Goal: Task Accomplishment & Management: Use online tool/utility

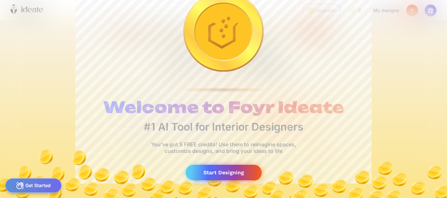
click at [224, 172] on div "Start Designing" at bounding box center [224, 172] width 76 height 15
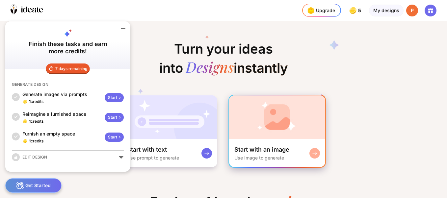
click at [301, 151] on div "Start with an image Use image to generate" at bounding box center [277, 153] width 96 height 28
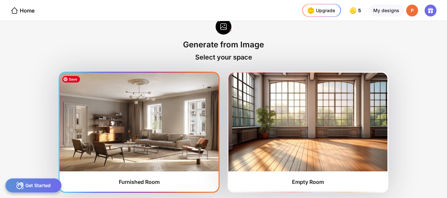
click at [105, 152] on img at bounding box center [139, 122] width 159 height 99
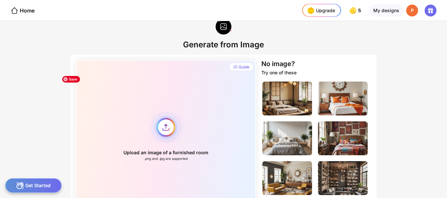
click at [168, 130] on div "Upload an image of a furnished room .png and .jpg are supported" at bounding box center [166, 136] width 180 height 153
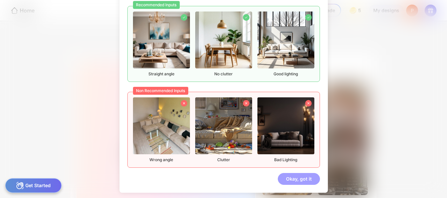
click at [288, 180] on div "Okay, got it" at bounding box center [299, 179] width 42 height 12
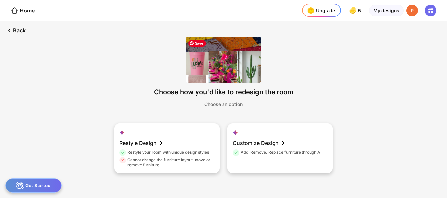
click at [221, 64] on img at bounding box center [224, 60] width 76 height 46
click at [223, 65] on img at bounding box center [224, 60] width 76 height 46
click at [224, 66] on img at bounding box center [224, 60] width 76 height 46
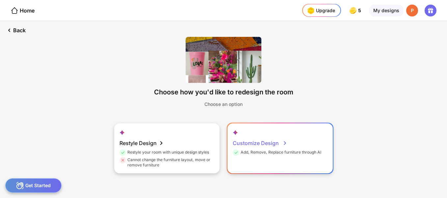
click at [262, 143] on div "Customize Design" at bounding box center [260, 143] width 55 height 13
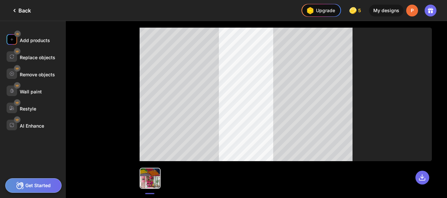
click at [31, 40] on div "Add products" at bounding box center [35, 41] width 30 height 6
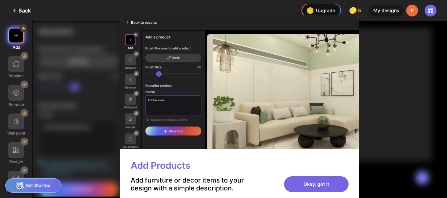
click at [319, 185] on div "Okay, got it" at bounding box center [316, 184] width 65 height 16
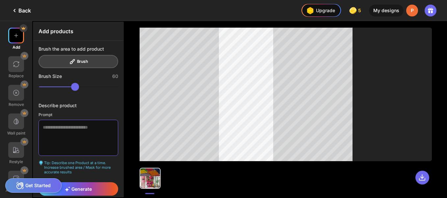
click at [72, 128] on textarea at bounding box center [79, 138] width 80 height 36
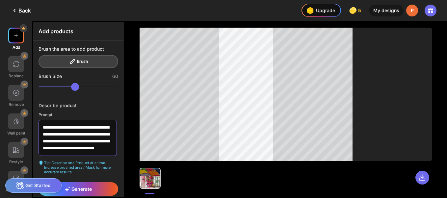
scroll to position [9, 0]
click at [84, 192] on span "Generate" at bounding box center [78, 189] width 27 height 6
click at [72, 189] on span "Generate" at bounding box center [78, 189] width 27 height 6
type textarea "**********"
click at [17, 155] on div at bounding box center [16, 150] width 16 height 16
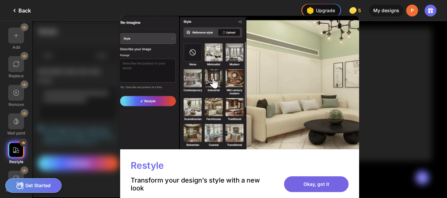
click at [315, 184] on div "Okay, got it" at bounding box center [316, 184] width 65 height 16
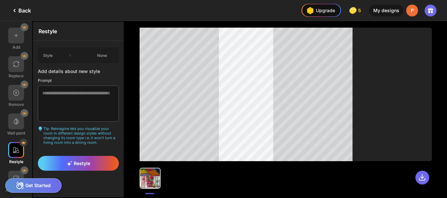
click at [15, 11] on icon at bounding box center [14, 10] width 1 height 3
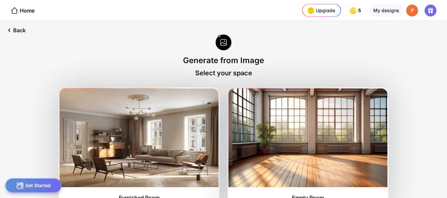
scroll to position [16, 0]
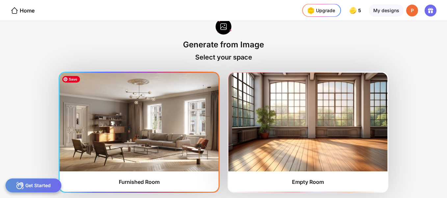
click at [123, 119] on img at bounding box center [139, 122] width 159 height 99
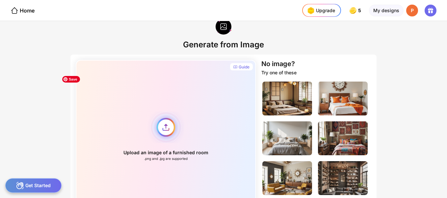
click at [168, 129] on div "Upload an image of a furnished room .png and .jpg are supported" at bounding box center [166, 136] width 180 height 153
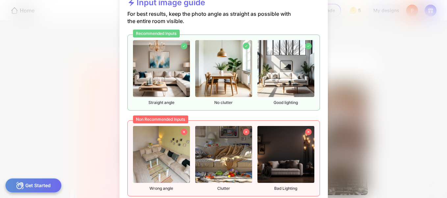
click at [27, 186] on div "Get Started" at bounding box center [33, 185] width 56 height 14
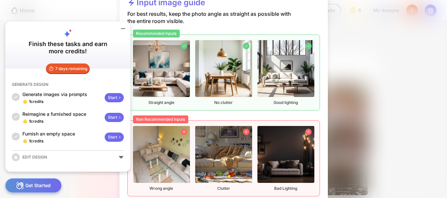
click at [115, 117] on div "Start" at bounding box center [114, 117] width 19 height 9
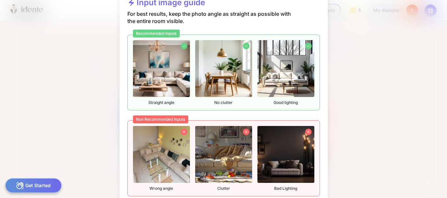
scroll to position [0, 49]
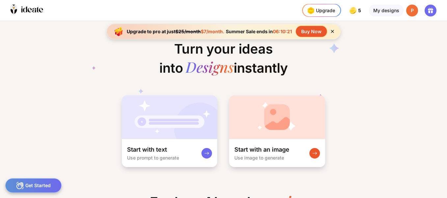
click at [311, 33] on div "Buy Now" at bounding box center [311, 31] width 31 height 11
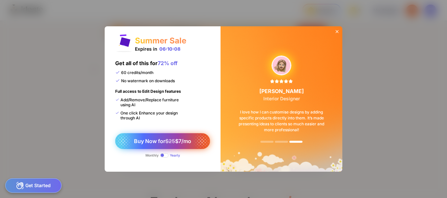
click at [151, 139] on span "Buy Now for $25 $7/mo" at bounding box center [162, 141] width 57 height 7
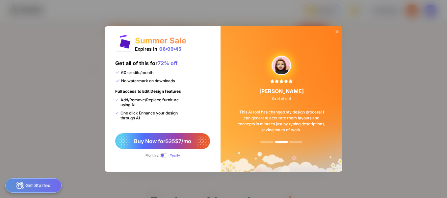
click at [151, 156] on div "Monthly" at bounding box center [151, 155] width 13 height 4
click at [151, 155] on div "Monthly" at bounding box center [151, 155] width 13 height 4
click at [150, 155] on div "Monthly" at bounding box center [151, 155] width 13 height 4
click at [149, 156] on div "Monthly" at bounding box center [151, 155] width 13 height 4
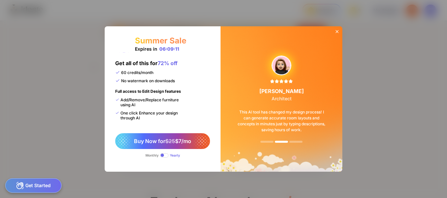
click at [149, 156] on div "Monthly" at bounding box center [151, 155] width 13 height 4
click at [163, 154] on span at bounding box center [164, 155] width 9 height 4
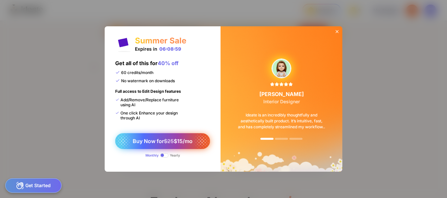
click at [146, 143] on span "Buy Now for $25 $15/mo" at bounding box center [163, 141] width 60 height 7
click at [157, 141] on span "Buy Now for $25 $15/mo" at bounding box center [163, 141] width 60 height 7
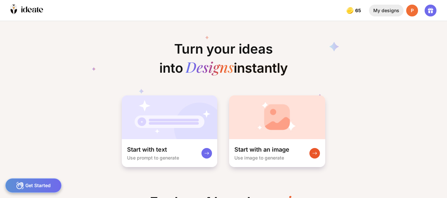
click at [393, 10] on div "My designs" at bounding box center [386, 11] width 35 height 12
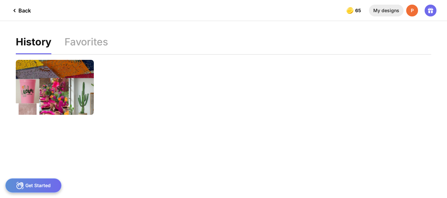
click at [391, 9] on div "My designs" at bounding box center [386, 11] width 35 height 12
click at [430, 14] on icon at bounding box center [431, 11] width 8 height 8
click at [217, 13] on div at bounding box center [185, 10] width 283 height 21
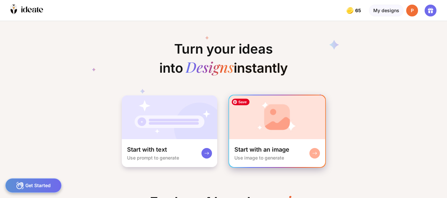
click at [277, 133] on img at bounding box center [277, 117] width 96 height 44
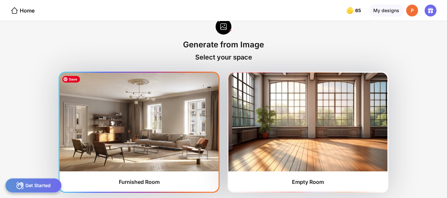
click at [183, 132] on img at bounding box center [139, 122] width 159 height 99
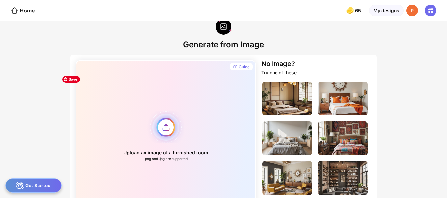
click at [167, 127] on div "Upload an image of a furnished room .png and .jpg are supported" at bounding box center [166, 136] width 180 height 153
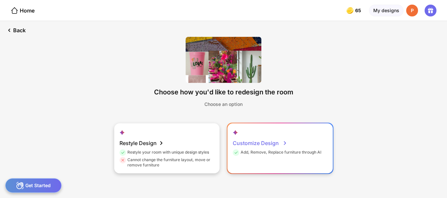
click at [272, 151] on div "Add, Remove, Replace furniture through AI" at bounding box center [277, 154] width 89 height 8
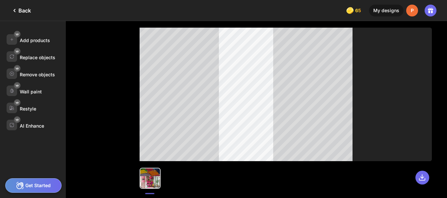
click at [13, 10] on icon at bounding box center [15, 11] width 8 height 8
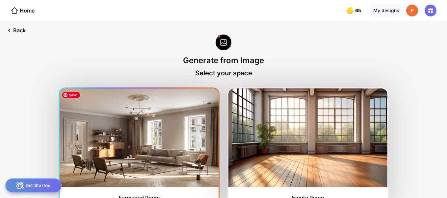
click at [104, 149] on img at bounding box center [139, 138] width 159 height 99
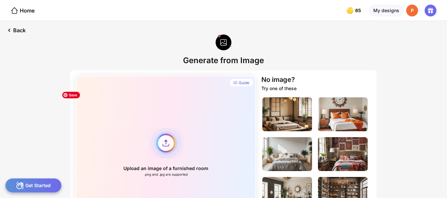
click at [166, 144] on div "Upload an image of a furnished room .png and .jpg are supported" at bounding box center [166, 152] width 180 height 153
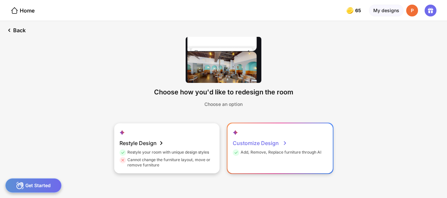
click at [267, 141] on div "Customize Design" at bounding box center [260, 143] width 55 height 13
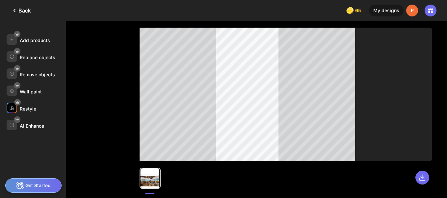
click at [30, 108] on div "Restyle" at bounding box center [28, 109] width 16 height 6
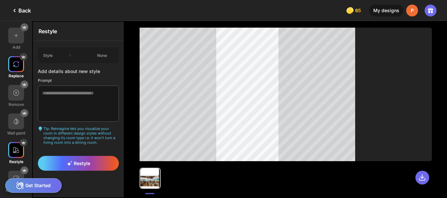
click at [19, 65] on img at bounding box center [16, 64] width 7 height 7
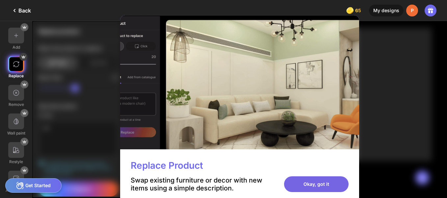
click at [303, 186] on div "Okay, got it" at bounding box center [316, 184] width 65 height 16
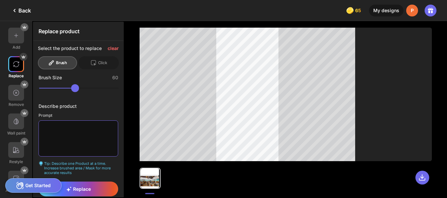
click at [74, 126] on textarea at bounding box center [79, 138] width 80 height 36
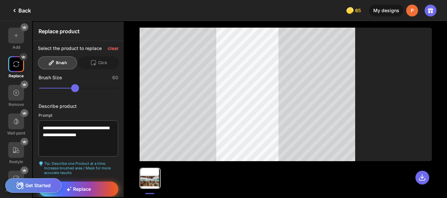
click at [75, 191] on span "Replace" at bounding box center [78, 189] width 25 height 6
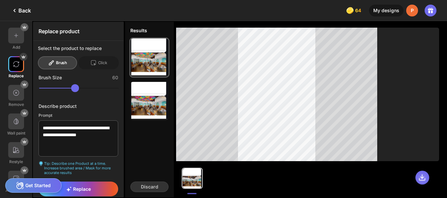
click at [422, 177] on icon at bounding box center [422, 178] width 6 height 6
click at [112, 137] on textarea "**********" at bounding box center [79, 138] width 80 height 36
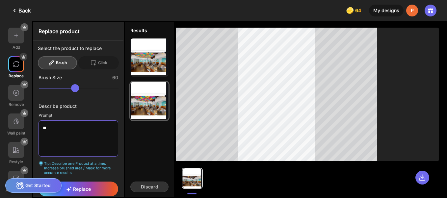
type textarea "*"
click at [56, 64] on div "Brush" at bounding box center [57, 62] width 39 height 13
click at [52, 61] on icon at bounding box center [51, 63] width 7 height 7
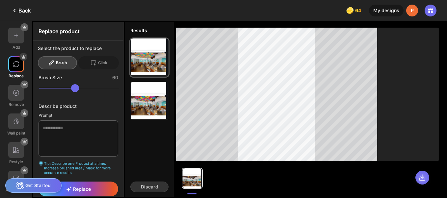
click at [420, 177] on icon at bounding box center [422, 178] width 8 height 8
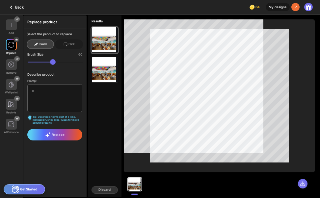
click at [303, 185] on icon at bounding box center [302, 183] width 5 height 5
click at [296, 9] on div "P" at bounding box center [295, 7] width 8 height 8
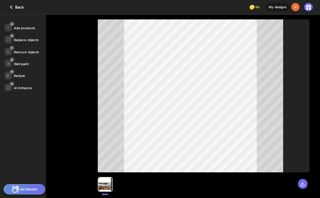
click at [101, 186] on div at bounding box center [104, 184] width 13 height 13
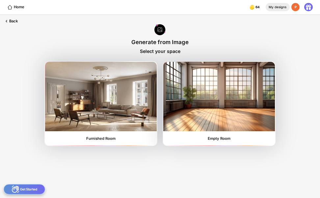
click at [280, 6] on div "My designs" at bounding box center [278, 7] width 24 height 8
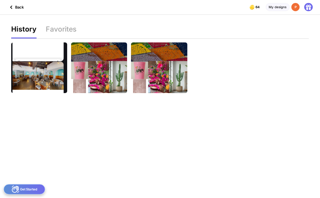
click at [306, 9] on icon at bounding box center [308, 7] width 8 height 8
click at [183, 10] on div at bounding box center [134, 7] width 203 height 14
click at [10, 5] on icon at bounding box center [11, 7] width 8 height 8
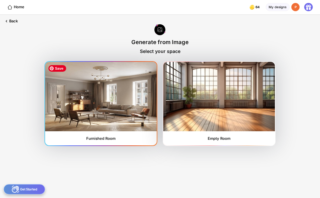
click at [88, 107] on img at bounding box center [100, 96] width 111 height 69
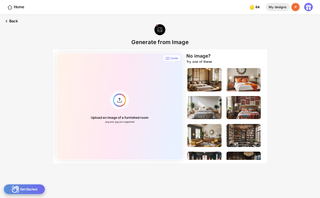
click at [277, 8] on div "My designs" at bounding box center [278, 7] width 24 height 8
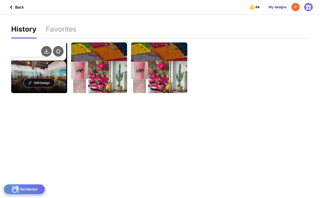
click at [27, 73] on div "Edit Design" at bounding box center [39, 83] width 56 height 20
click at [31, 81] on img at bounding box center [30, 82] width 5 height 5
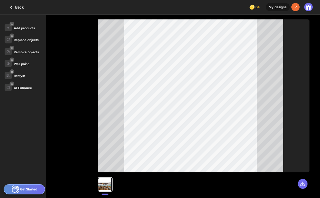
click at [102, 186] on div at bounding box center [104, 184] width 13 height 13
click at [29, 41] on div "Replace objects" at bounding box center [26, 40] width 25 height 4
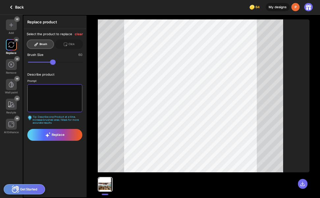
click at [44, 91] on textarea at bounding box center [54, 98] width 55 height 28
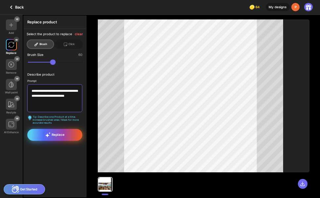
type textarea "**********"
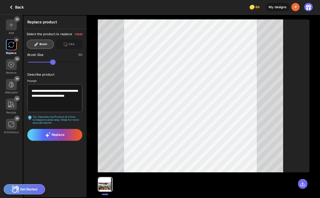
click at [49, 135] on icon at bounding box center [48, 134] width 6 height 5
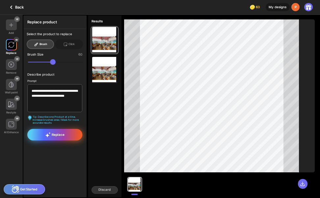
click at [61, 135] on span "Replace" at bounding box center [54, 134] width 19 height 5
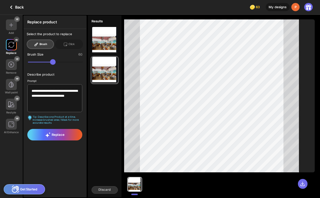
click at [45, 43] on div "Brush" at bounding box center [40, 44] width 27 height 10
click at [34, 45] on icon at bounding box center [36, 44] width 5 height 5
drag, startPoint x: 59, startPoint y: 63, endPoint x: 66, endPoint y: 65, distance: 7.5
type input "**"
click at [66, 65] on input "range" at bounding box center [55, 62] width 55 height 6
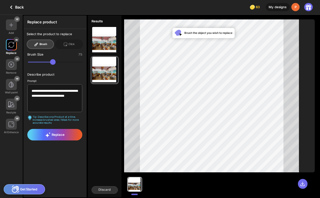
click at [47, 44] on div "Brush" at bounding box center [40, 44] width 27 height 10
click at [50, 90] on textarea "**********" at bounding box center [54, 98] width 55 height 28
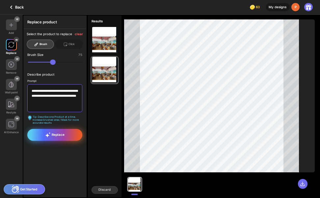
type textarea "**********"
click at [62, 134] on span "Replace" at bounding box center [54, 134] width 19 height 5
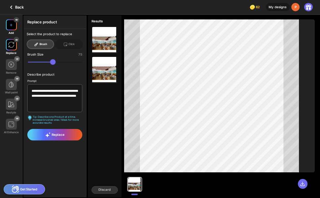
click at [9, 26] on div at bounding box center [11, 24] width 11 height 11
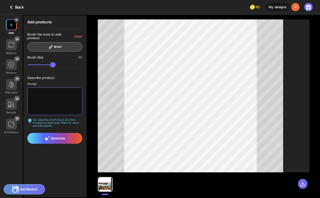
click at [37, 90] on textarea at bounding box center [54, 102] width 55 height 28
type textarea "*"
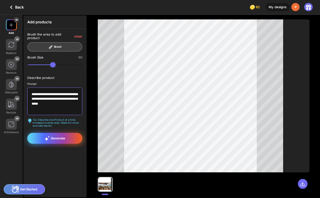
type textarea "**********"
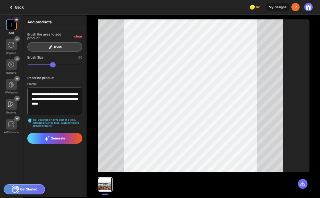
click at [55, 136] on span "Generate" at bounding box center [54, 138] width 21 height 5
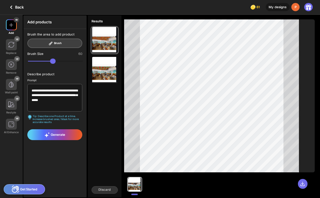
click at [33, 189] on div "Get Started" at bounding box center [24, 189] width 41 height 10
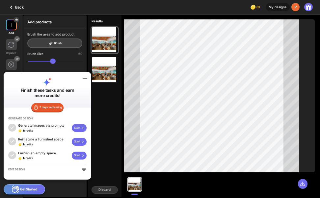
click at [85, 78] on icon at bounding box center [85, 78] width 4 height 0
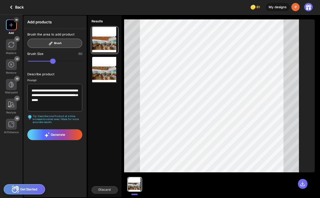
click at [11, 6] on icon at bounding box center [11, 7] width 8 height 8
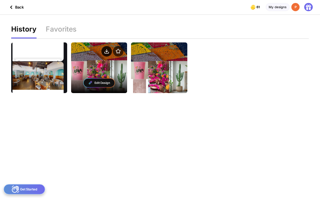
click at [104, 53] on circle at bounding box center [106, 51] width 11 height 11
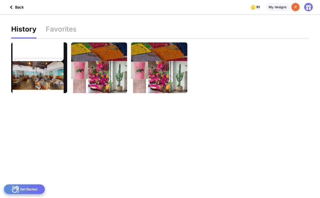
click at [19, 5] on div "Back" at bounding box center [15, 7] width 16 height 8
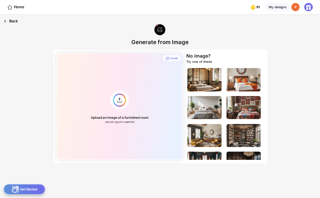
click at [11, 20] on div "Back" at bounding box center [10, 21] width 21 height 13
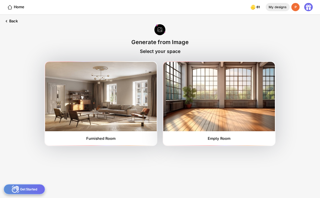
click at [279, 8] on div "My designs" at bounding box center [278, 7] width 24 height 8
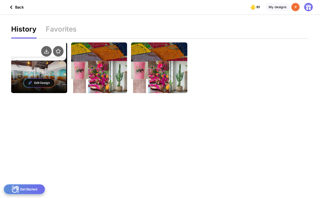
click at [43, 77] on div "Edit Design" at bounding box center [39, 83] width 56 height 20
click at [44, 84] on div "Edit Design" at bounding box center [39, 83] width 31 height 9
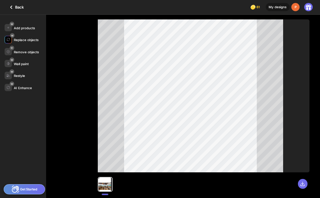
click at [35, 39] on div "Replace objects" at bounding box center [26, 40] width 25 height 4
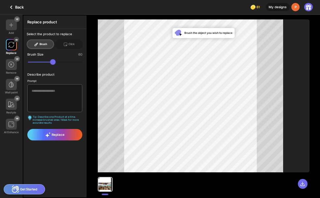
click at [36, 44] on icon at bounding box center [36, 44] width 5 height 5
click at [57, 90] on textarea at bounding box center [54, 98] width 55 height 28
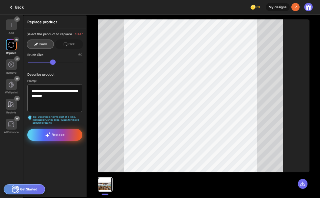
click at [65, 137] on div "Replace" at bounding box center [54, 135] width 55 height 12
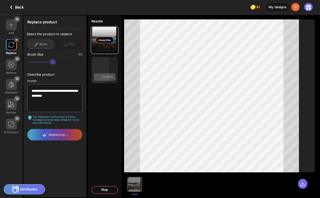
click at [103, 40] on div "Keep this" at bounding box center [105, 40] width 18 height 6
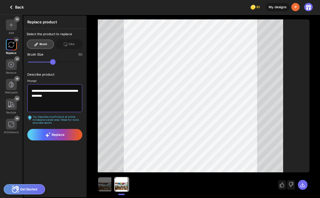
click at [62, 97] on textarea "**********" at bounding box center [54, 98] width 55 height 28
type textarea "*"
drag, startPoint x: 59, startPoint y: 63, endPoint x: 38, endPoint y: 65, distance: 20.8
type input "**"
click at [38, 65] on input "range" at bounding box center [55, 62] width 55 height 6
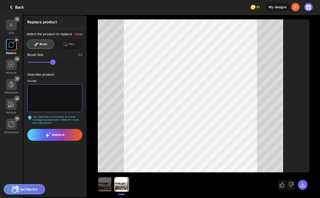
click at [48, 97] on textarea at bounding box center [54, 98] width 55 height 28
click at [65, 91] on textarea "**********" at bounding box center [54, 98] width 55 height 28
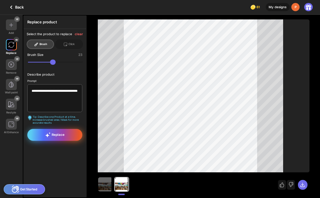
click at [50, 135] on icon at bounding box center [48, 134] width 6 height 5
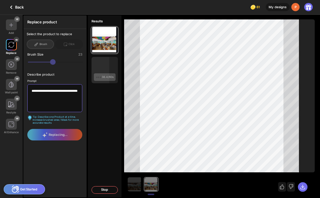
click at [46, 100] on textarea "**********" at bounding box center [54, 98] width 55 height 28
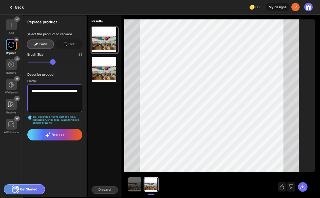
click at [59, 91] on textarea "**********" at bounding box center [54, 98] width 55 height 28
click at [65, 105] on textarea "**********" at bounding box center [54, 98] width 55 height 28
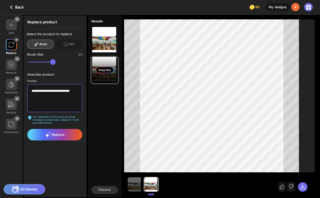
type textarea "**********"
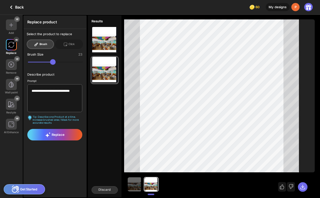
click at [34, 43] on div "Brush" at bounding box center [40, 44] width 27 height 10
click at [43, 45] on div "Brush" at bounding box center [40, 44] width 27 height 10
click at [71, 135] on div "Replace" at bounding box center [54, 135] width 55 height 12
click at [44, 44] on div "Brush" at bounding box center [40, 44] width 27 height 10
click at [35, 44] on icon at bounding box center [37, 44] width 4 height 4
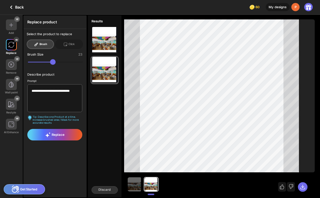
click at [41, 43] on div "Brush" at bounding box center [40, 44] width 27 height 10
click at [280, 186] on icon at bounding box center [282, 187] width 5 height 5
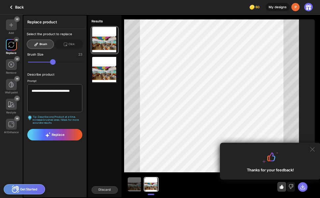
click at [301, 187] on icon at bounding box center [302, 186] width 5 height 5
click at [312, 147] on icon at bounding box center [312, 149] width 5 height 5
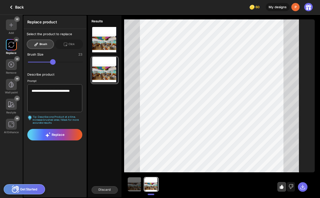
click at [38, 44] on icon at bounding box center [36, 44] width 5 height 5
click at [40, 42] on div "Brush" at bounding box center [40, 44] width 27 height 10
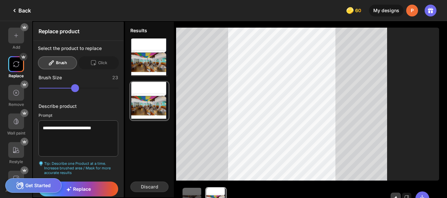
click at [54, 61] on icon at bounding box center [51, 63] width 7 height 7
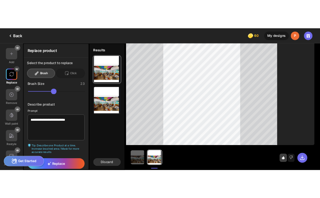
scroll to position [22, 0]
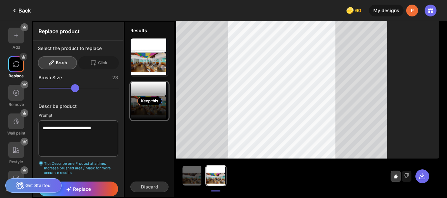
click at [151, 102] on div "Keep this" at bounding box center [149, 101] width 25 height 9
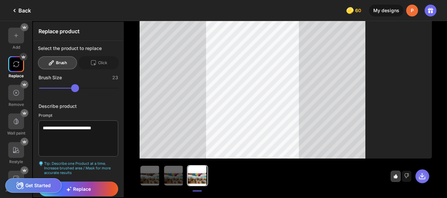
click at [425, 177] on icon at bounding box center [422, 176] width 8 height 8
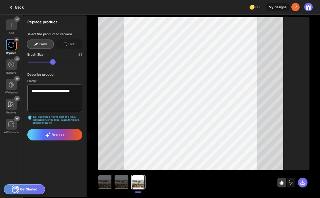
scroll to position [2, 0]
click at [76, 89] on textarea "**********" at bounding box center [54, 98] width 55 height 28
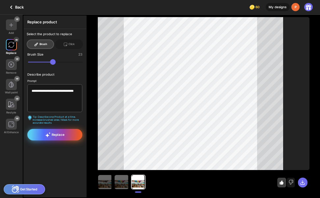
click at [57, 134] on span "Replace" at bounding box center [54, 134] width 19 height 5
click at [65, 135] on div "Replace" at bounding box center [54, 135] width 55 height 12
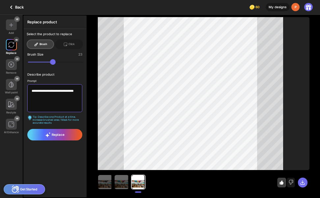
click at [49, 97] on textarea "**********" at bounding box center [54, 98] width 55 height 28
click at [41, 97] on textarea "**********" at bounding box center [54, 98] width 55 height 28
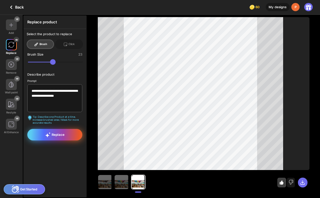
click at [58, 135] on span "Replace" at bounding box center [54, 134] width 19 height 5
click at [65, 45] on icon at bounding box center [65, 44] width 5 height 5
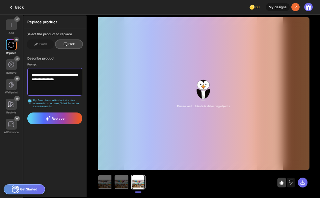
click at [43, 80] on textarea "**********" at bounding box center [54, 82] width 55 height 28
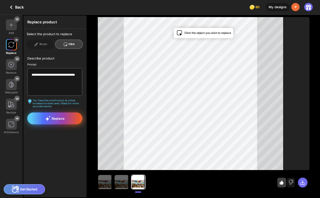
click at [57, 118] on span "Replace" at bounding box center [54, 118] width 19 height 5
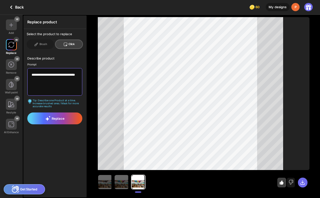
click at [76, 87] on textarea "**********" at bounding box center [54, 82] width 55 height 28
click at [69, 89] on textarea "**********" at bounding box center [54, 82] width 55 height 28
type textarea "**********"
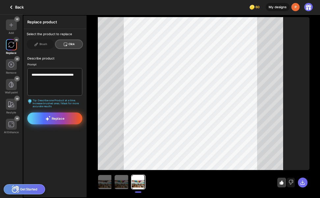
click at [55, 118] on span "Replace" at bounding box center [54, 118] width 19 height 5
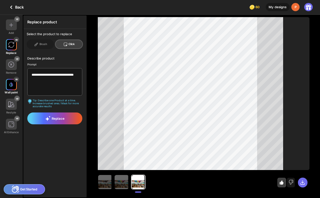
click at [13, 86] on img at bounding box center [11, 84] width 5 height 5
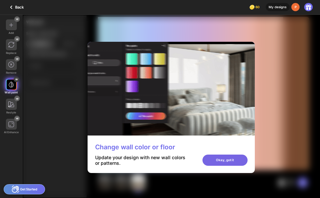
click at [221, 160] on div "Okay, got it" at bounding box center [224, 160] width 45 height 11
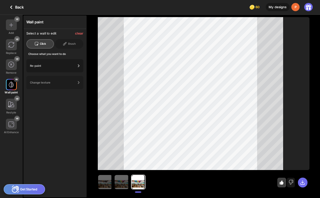
click at [78, 65] on icon at bounding box center [78, 66] width 7 height 7
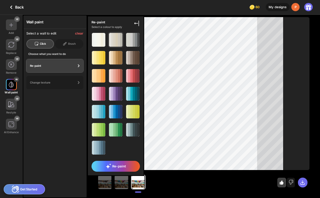
click at [114, 40] on div at bounding box center [116, 40] width 14 height 14
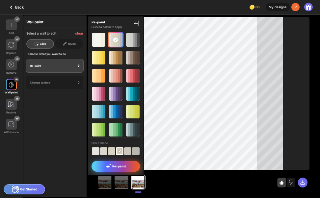
click at [119, 163] on div "Re-paint" at bounding box center [115, 166] width 48 height 11
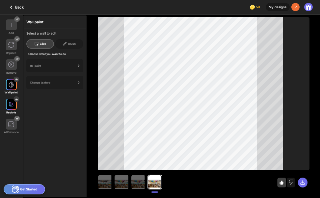
click at [10, 105] on img at bounding box center [11, 104] width 5 height 5
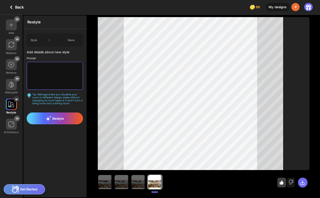
click at [33, 68] on textarea at bounding box center [55, 76] width 56 height 28
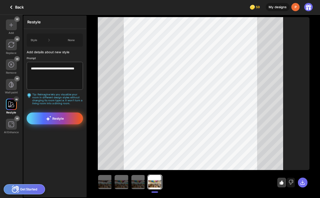
click at [60, 120] on span "Restyle" at bounding box center [55, 118] width 18 height 5
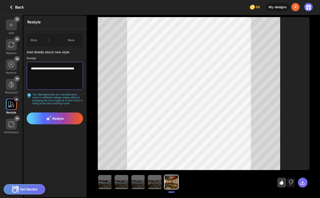
click at [44, 71] on textarea "**********" at bounding box center [55, 76] width 56 height 28
type textarea "*"
click at [304, 182] on icon at bounding box center [302, 182] width 5 height 5
click at [56, 70] on textarea at bounding box center [55, 76] width 56 height 28
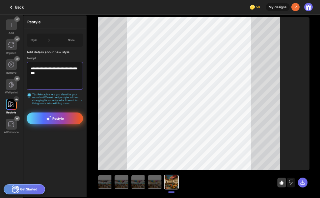
type textarea "**********"
click at [51, 118] on icon at bounding box center [49, 118] width 6 height 5
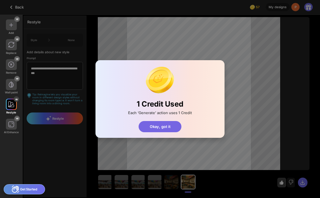
click at [158, 127] on div "Okay, got it" at bounding box center [160, 126] width 43 height 11
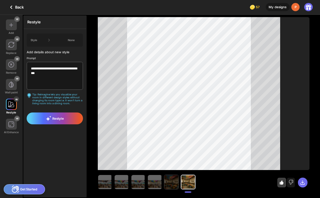
click at [166, 184] on img at bounding box center [171, 182] width 14 height 14
click at [155, 187] on img at bounding box center [155, 182] width 14 height 14
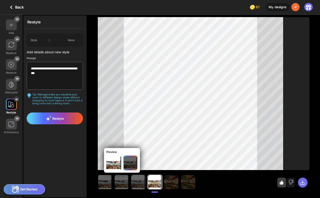
click at [143, 186] on img at bounding box center [138, 182] width 14 height 14
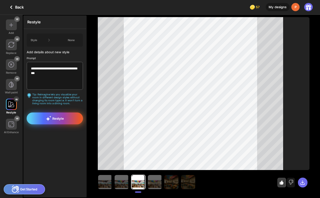
click at [53, 118] on span "Restyle" at bounding box center [55, 118] width 18 height 5
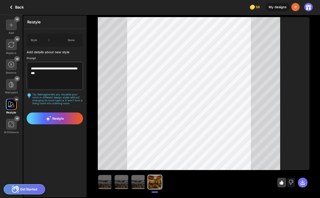
click at [303, 183] on icon at bounding box center [302, 183] width 4 height 4
